Goal: Check status: Check status

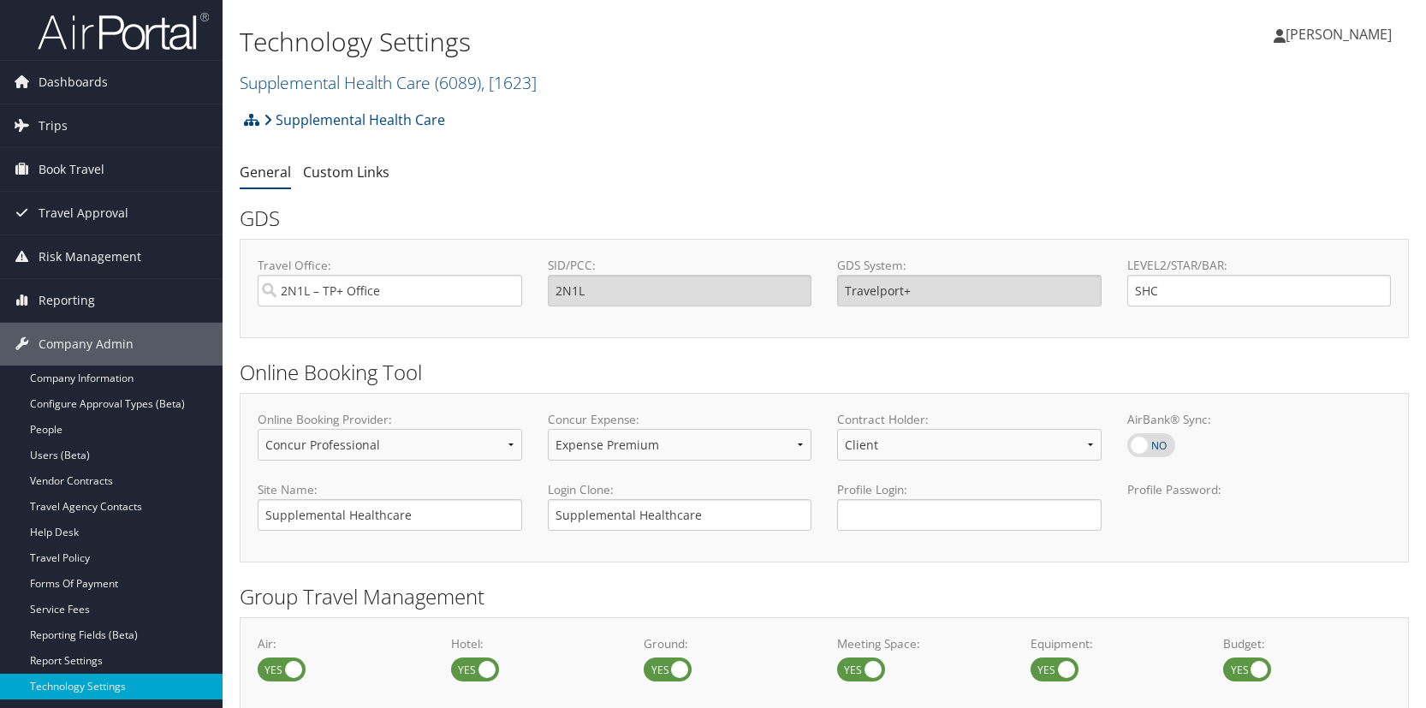
select select "4"
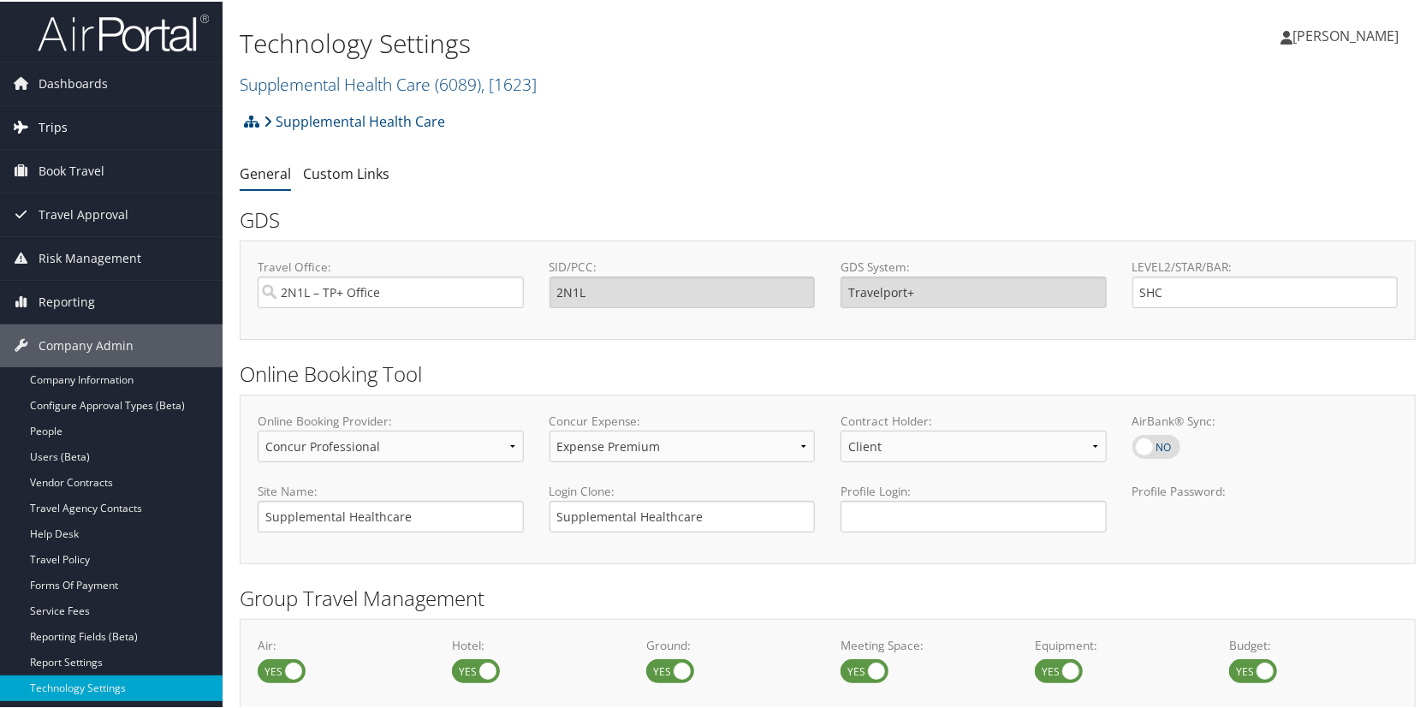
click at [102, 144] on link "Trips" at bounding box center [111, 125] width 223 height 43
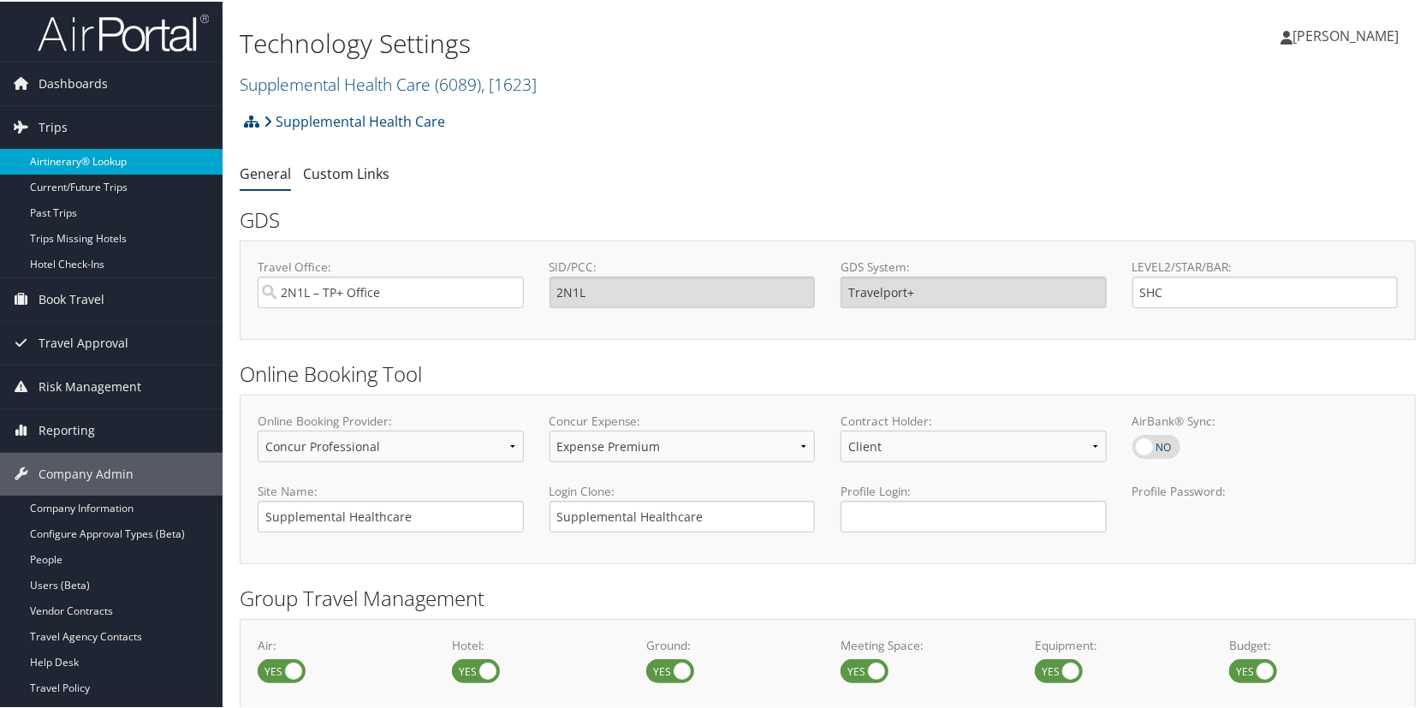
click at [80, 159] on link "Airtinerary® Lookup" at bounding box center [111, 160] width 223 height 26
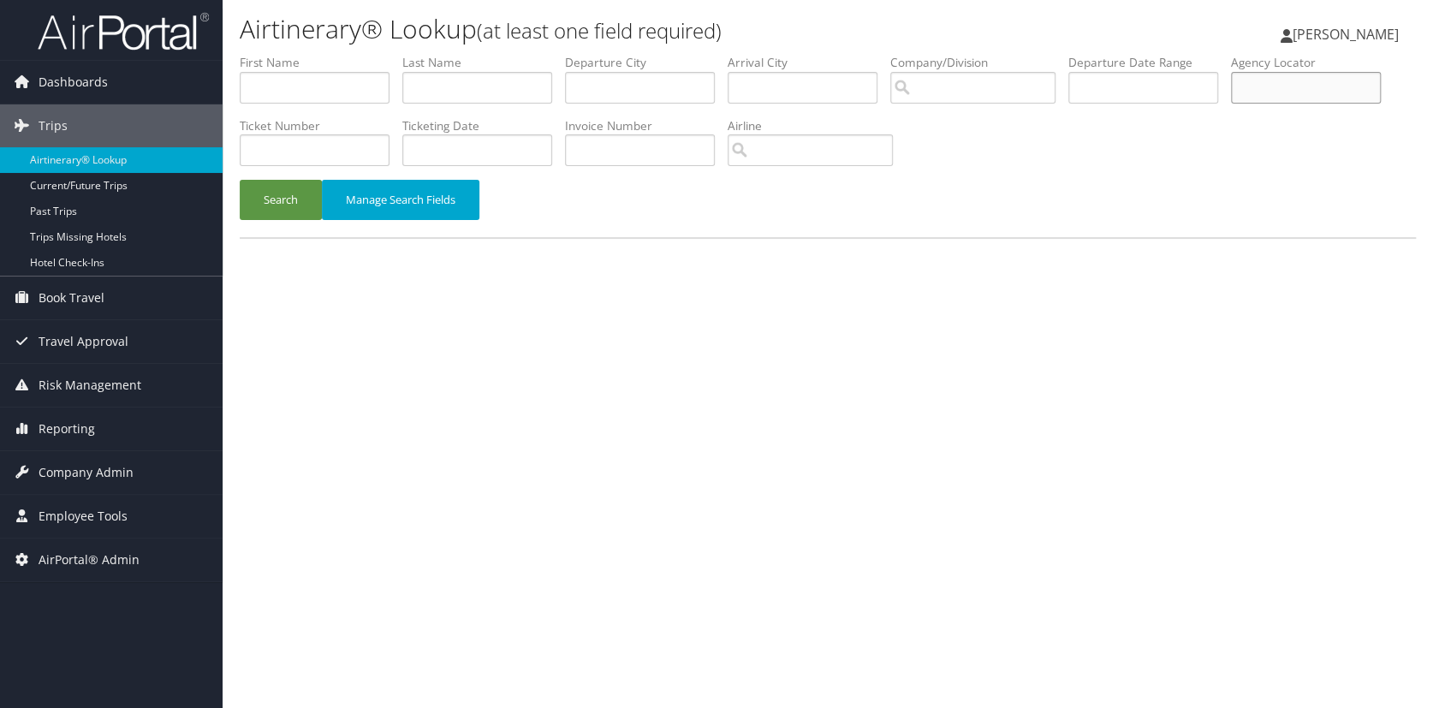
click at [1315, 82] on input "text" at bounding box center [1306, 88] width 150 height 32
paste input "2PFMG2"
type input "2PFMG2"
click at [283, 209] on button "Search" at bounding box center [281, 200] width 82 height 40
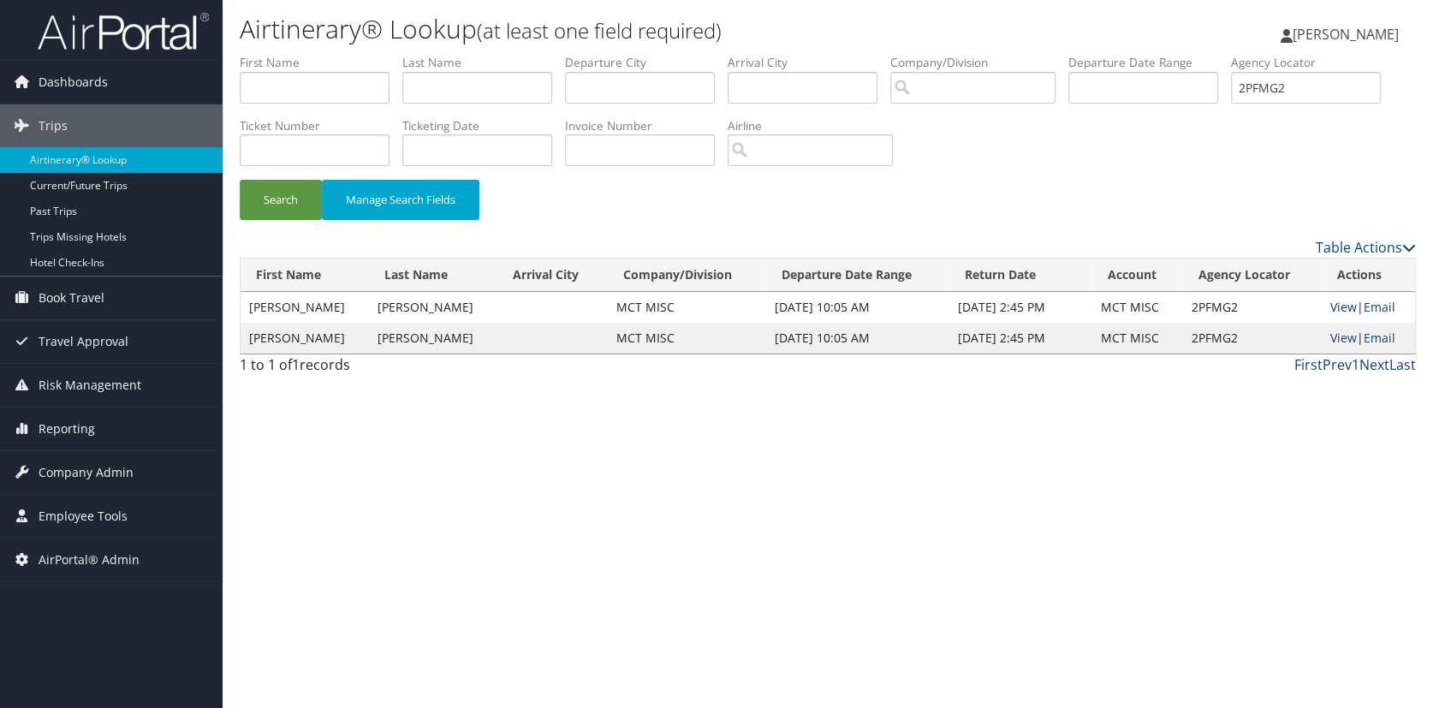
click at [1344, 308] on link "View" at bounding box center [1344, 307] width 27 height 16
